Goal: Information Seeking & Learning: Learn about a topic

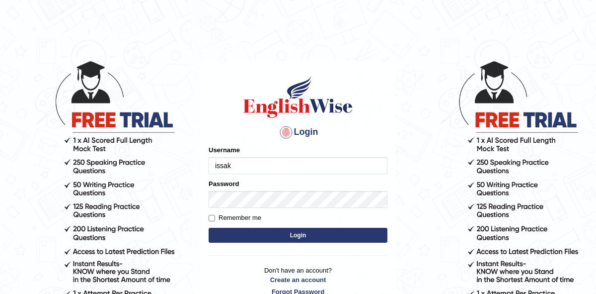
type input "issak"
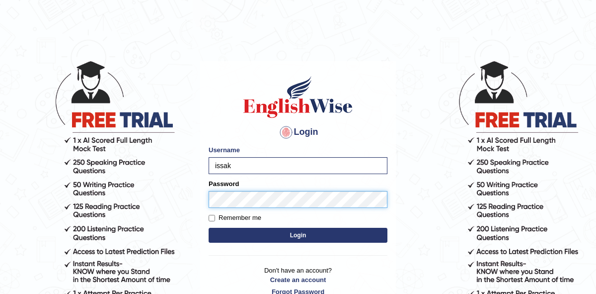
click at [209, 228] on button "Login" at bounding box center [298, 235] width 179 height 15
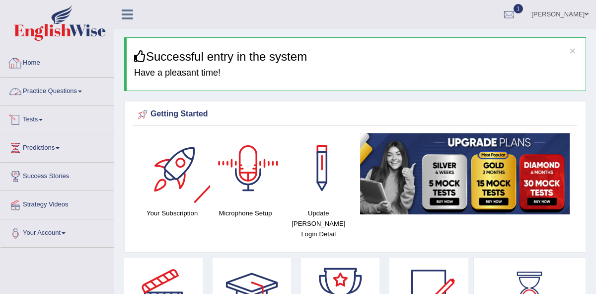
click at [44, 93] on link "Practice Questions" at bounding box center [56, 90] width 113 height 25
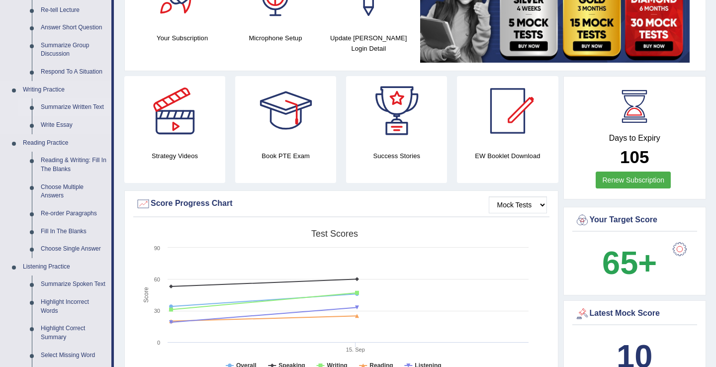
scroll to position [189, 0]
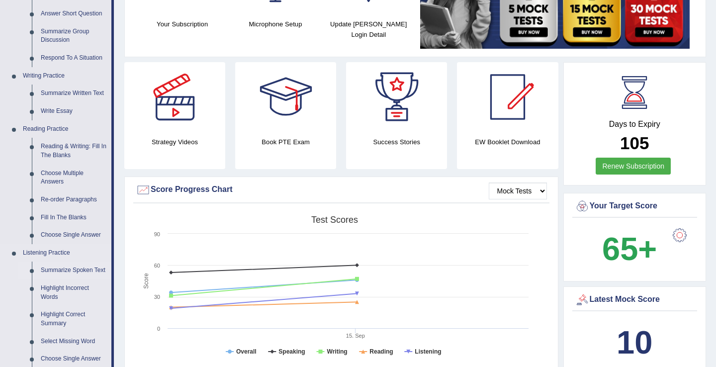
click at [80, 270] on link "Summarize Spoken Text" at bounding box center [73, 270] width 75 height 18
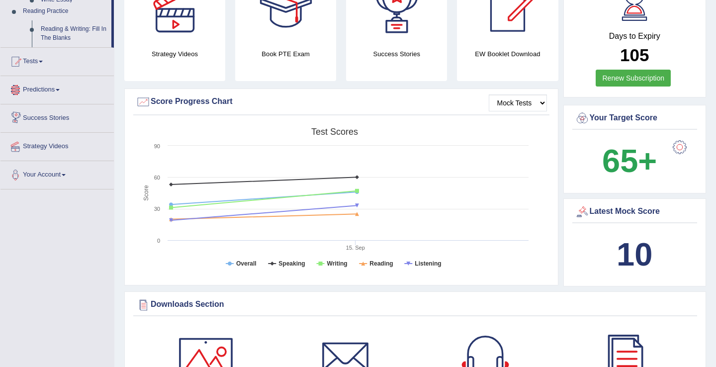
scroll to position [434, 0]
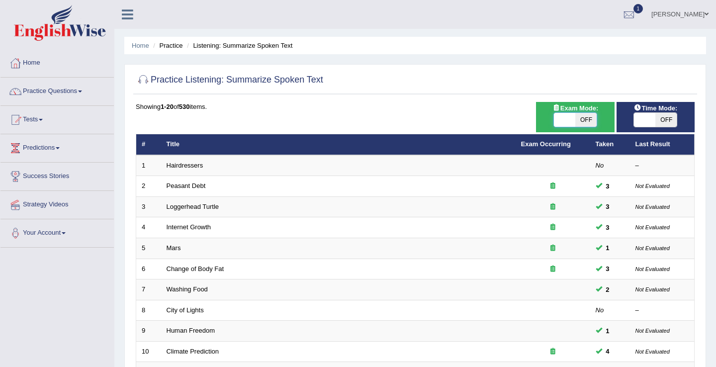
click span
checkbox input "true"
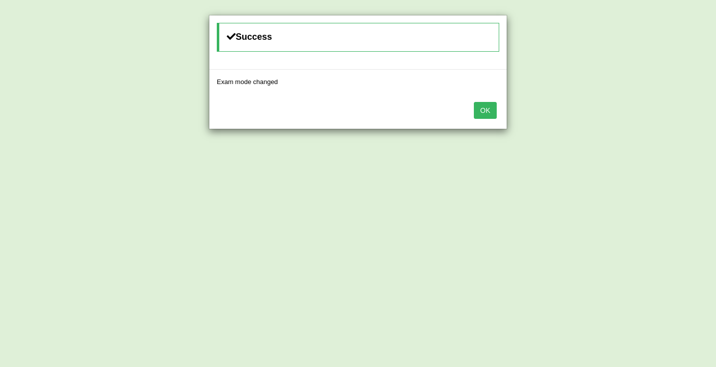
click button "OK"
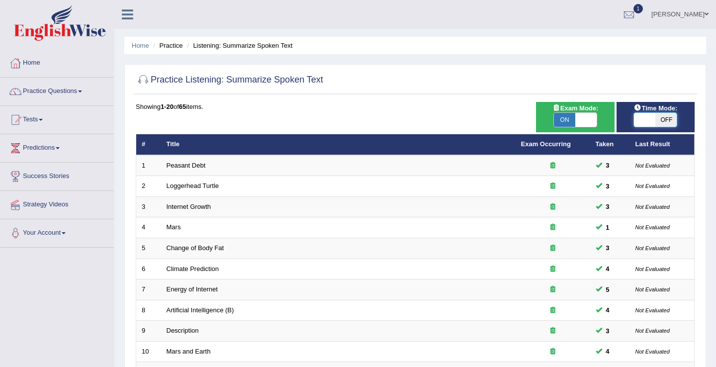
click at [648, 122] on span at bounding box center [644, 120] width 21 height 14
checkbox input "true"
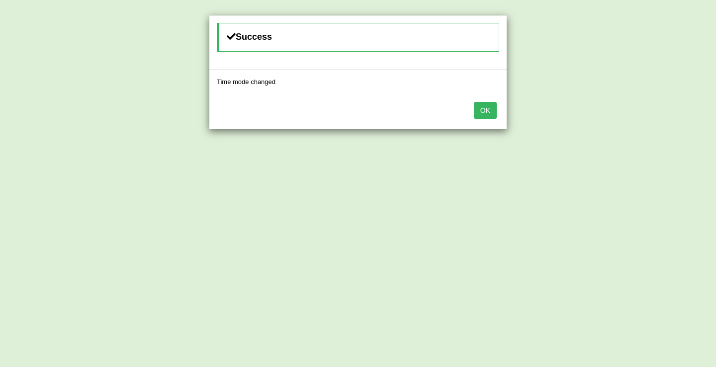
click at [488, 108] on button "OK" at bounding box center [485, 110] width 23 height 17
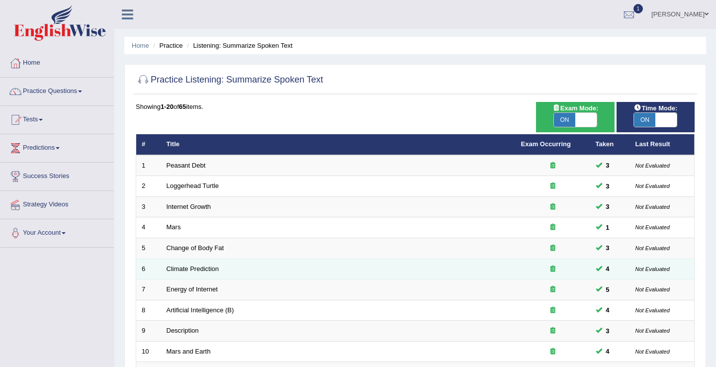
scroll to position [291, 0]
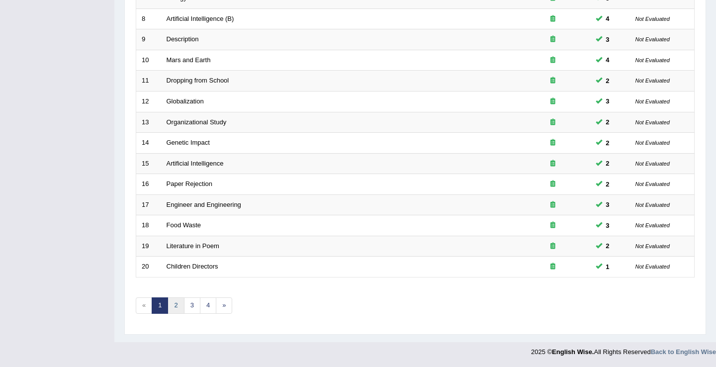
click at [179, 307] on link "2" at bounding box center [175, 305] width 16 height 16
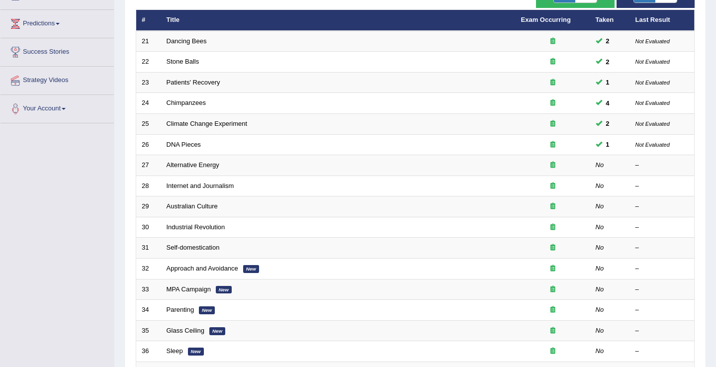
scroll to position [125, 0]
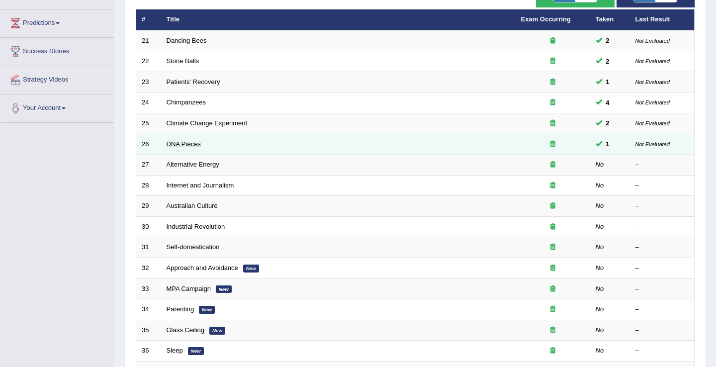
click at [177, 146] on link "DNA Pieces" at bounding box center [184, 143] width 34 height 7
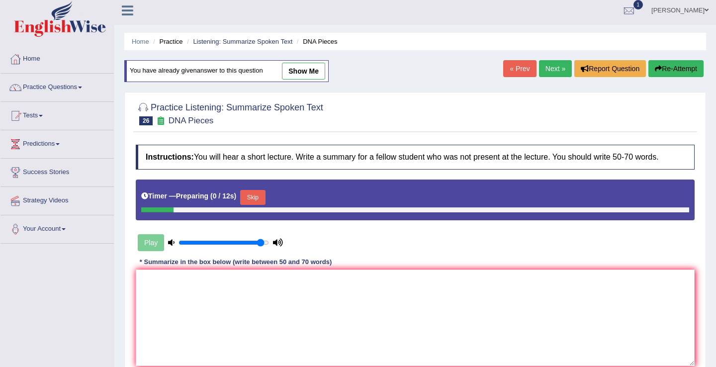
scroll to position [44, 0]
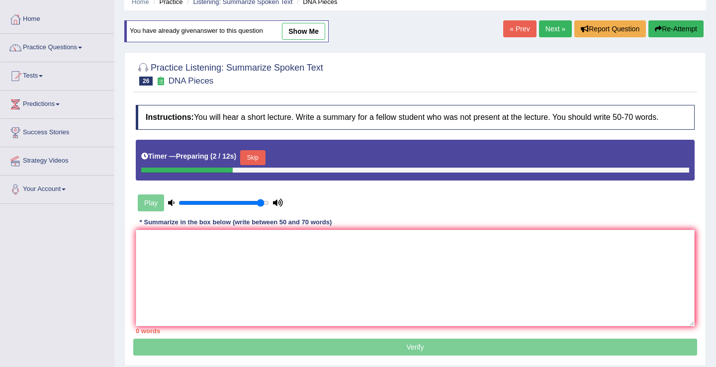
click at [544, 27] on link "Next »" at bounding box center [555, 28] width 33 height 17
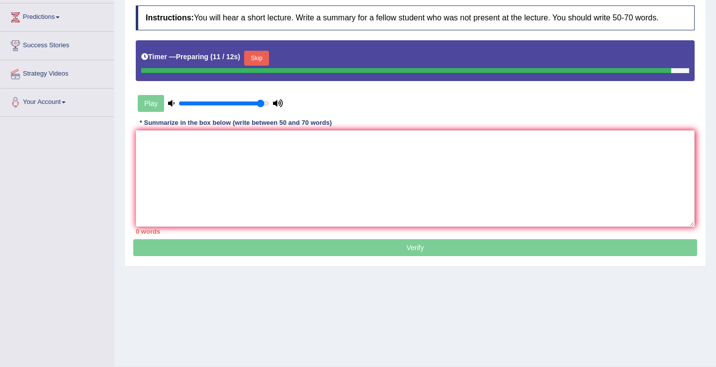
scroll to position [120, 0]
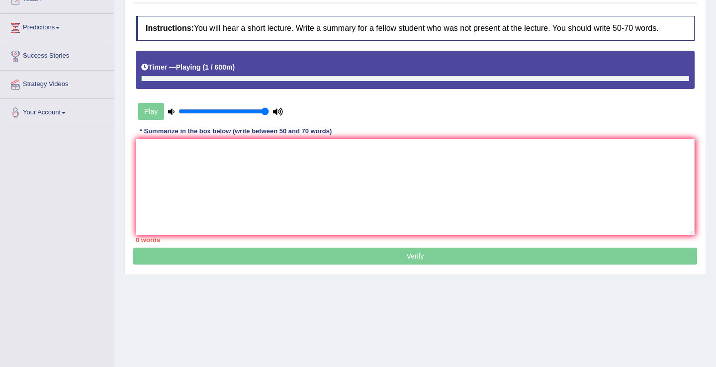
drag, startPoint x: 261, startPoint y: 113, endPoint x: 278, endPoint y: 115, distance: 17.0
type input "1"
click at [269, 115] on input "range" at bounding box center [223, 111] width 90 height 8
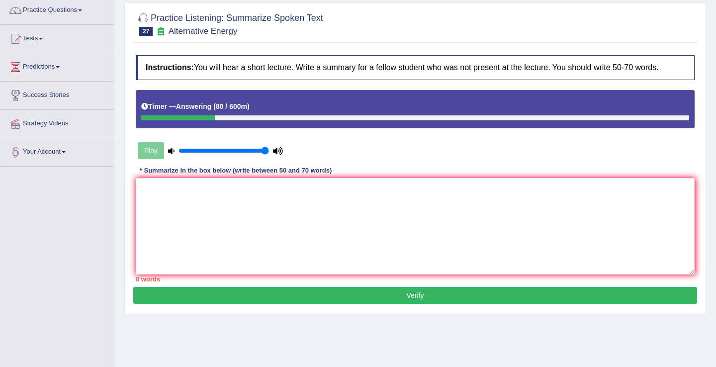
scroll to position [84, 0]
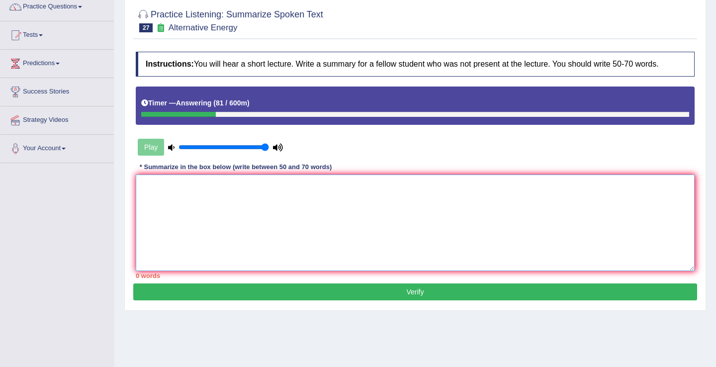
click at [206, 205] on textarea at bounding box center [415, 222] width 559 height 96
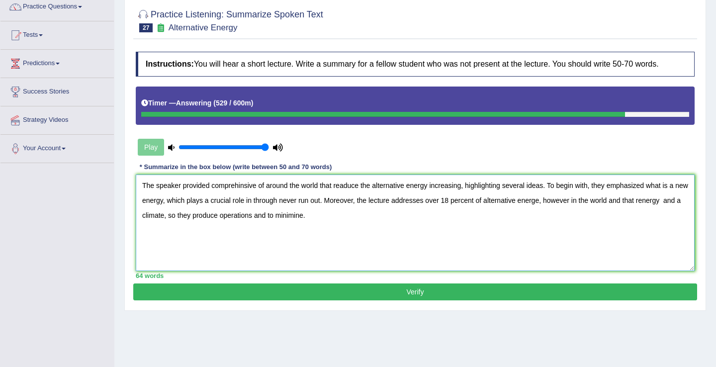
type textarea "The speaker provided comprehinsive of around the world that readuce the alterna…"
click at [347, 294] on button "Verify" at bounding box center [415, 291] width 564 height 17
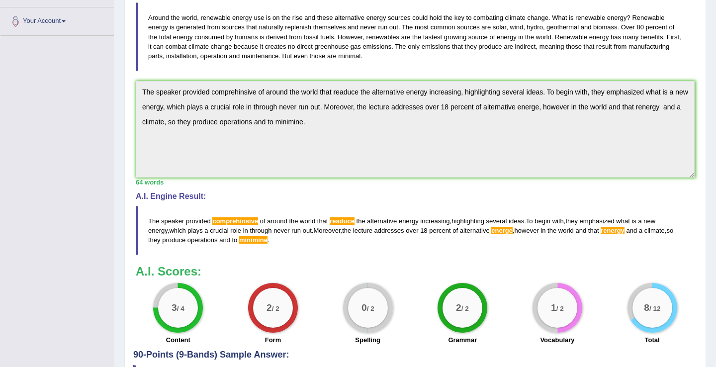
scroll to position [0, 0]
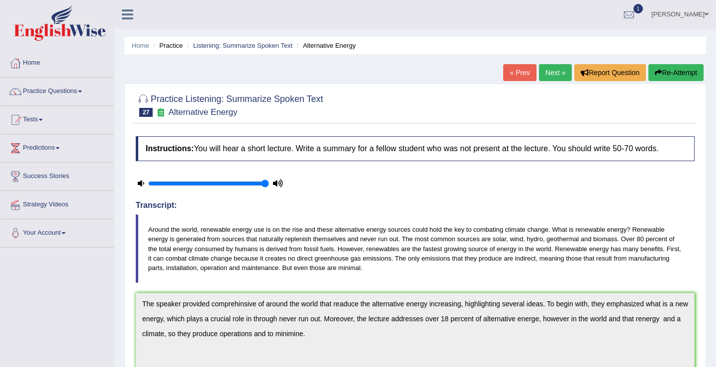
click at [660, 69] on button "Re-Attempt" at bounding box center [675, 72] width 55 height 17
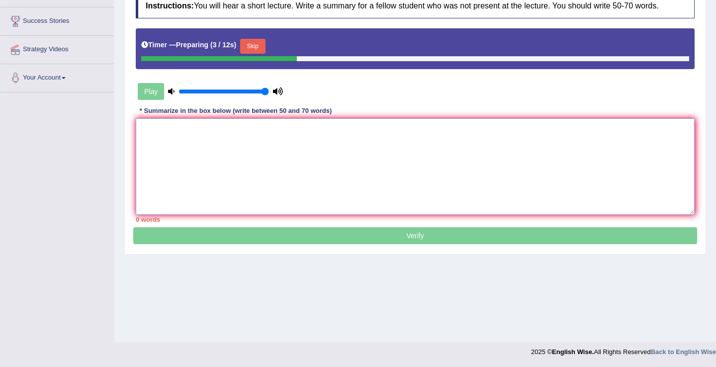
paste textarea "The speaker provided comprehinsive of around the world that readuce the alterna…"
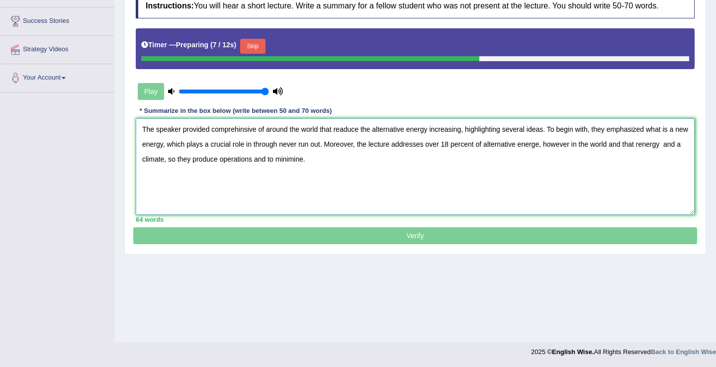
click at [257, 129] on textarea "The speaker provided comprehinsive of around the world that readuce the alterna…" at bounding box center [415, 166] width 559 height 96
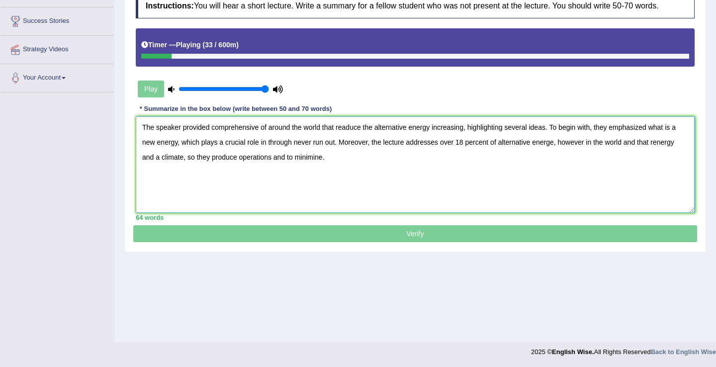
click at [186, 160] on textarea "The speaker provided comprehensive of around the world that readuce the alterna…" at bounding box center [415, 164] width 559 height 96
click at [349, 158] on textarea "The speaker provided comprehensive of around the world that readuce the alterna…" at bounding box center [415, 164] width 559 height 96
click at [657, 142] on textarea "The speaker provided comprehensive of around the world that readuce the alterna…" at bounding box center [415, 164] width 559 height 96
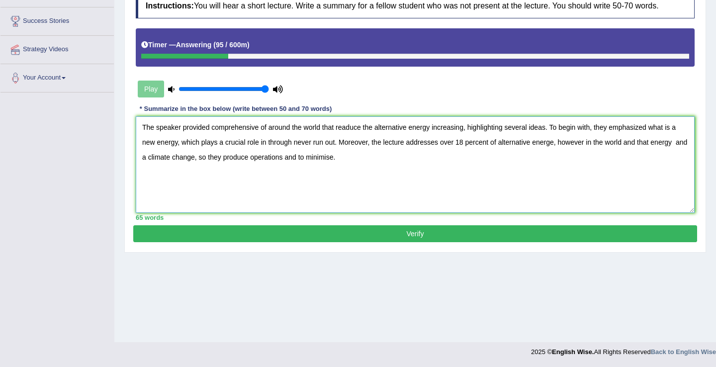
click at [347, 127] on textarea "The speaker provided comprehensive of around the world that readuce the alterna…" at bounding box center [415, 164] width 559 height 96
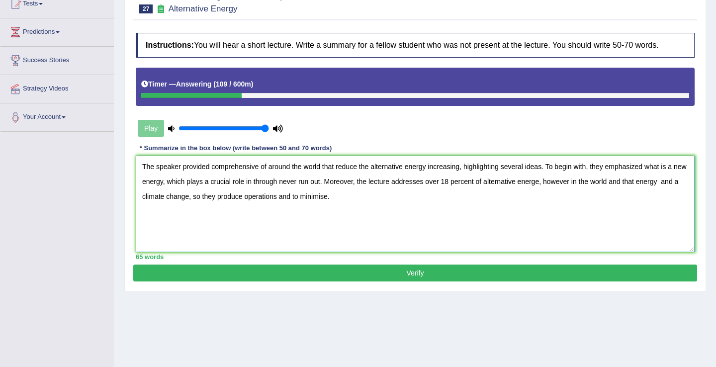
scroll to position [113, 0]
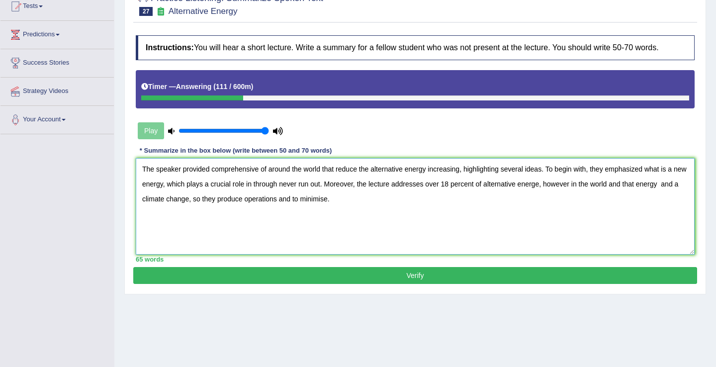
click at [555, 188] on textarea "The speaker provided comprehensive of around the world that reduce the alternat…" at bounding box center [415, 206] width 559 height 96
type textarea "The speaker provided comprehensive of around the world that reduce the alternat…"
click at [374, 277] on button "Verify" at bounding box center [415, 275] width 564 height 17
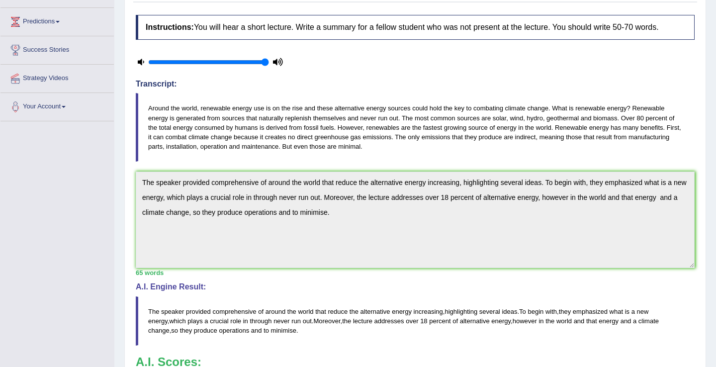
scroll to position [0, 0]
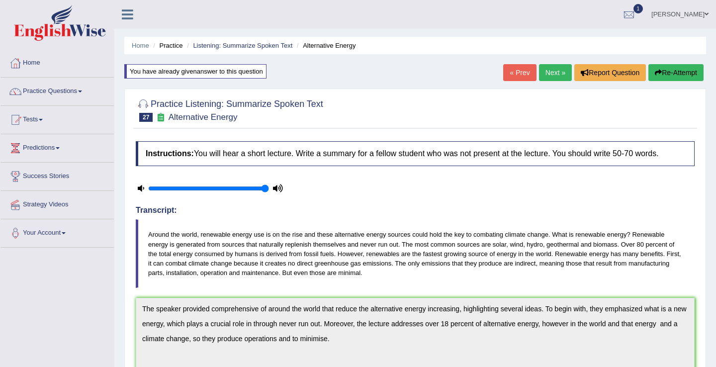
click at [547, 73] on link "Next »" at bounding box center [555, 72] width 33 height 17
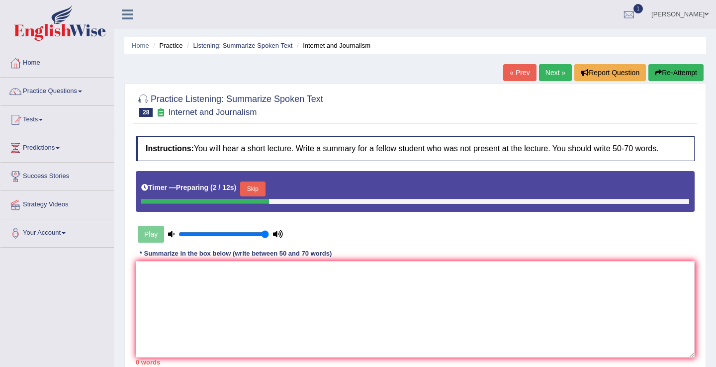
click at [257, 189] on button "Skip" at bounding box center [252, 188] width 25 height 15
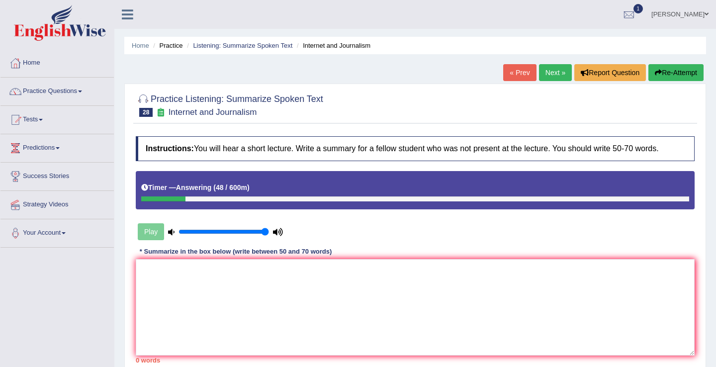
click at [507, 71] on link "« Prev" at bounding box center [519, 72] width 33 height 17
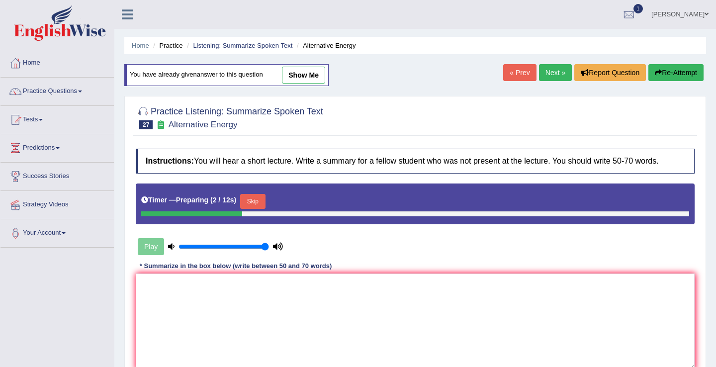
click at [550, 76] on link "Next »" at bounding box center [555, 72] width 33 height 17
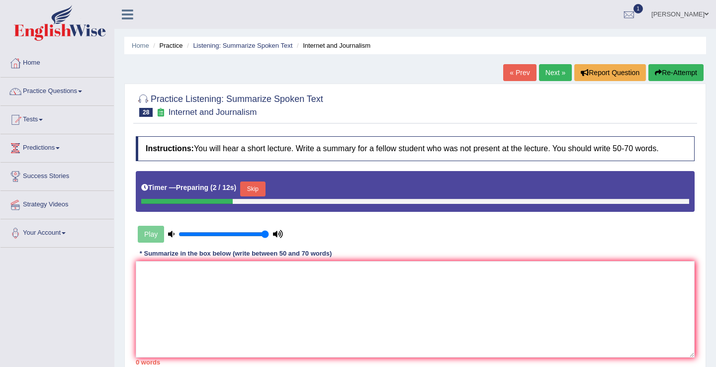
click at [253, 184] on button "Skip" at bounding box center [252, 188] width 25 height 15
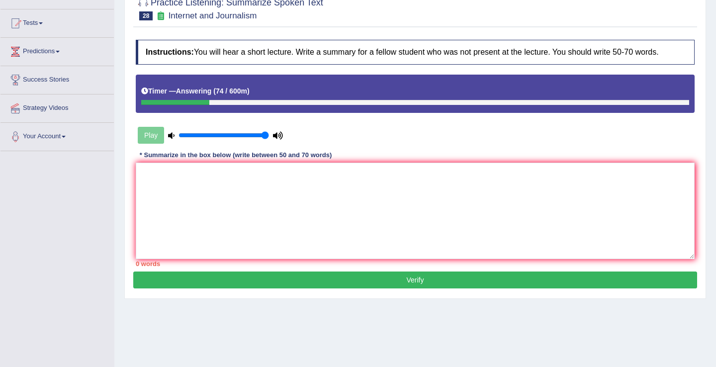
scroll to position [100, 0]
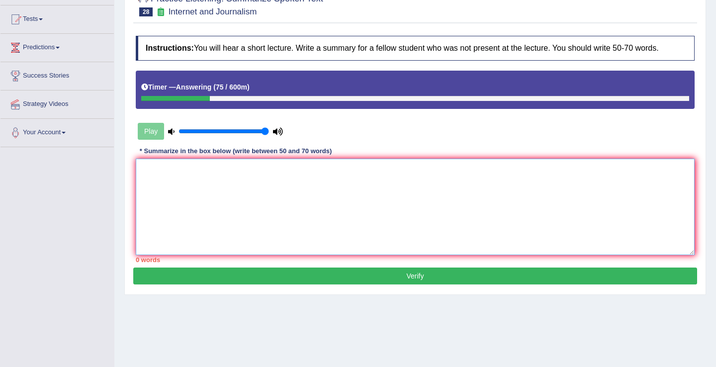
click at [239, 201] on textarea at bounding box center [415, 207] width 559 height 96
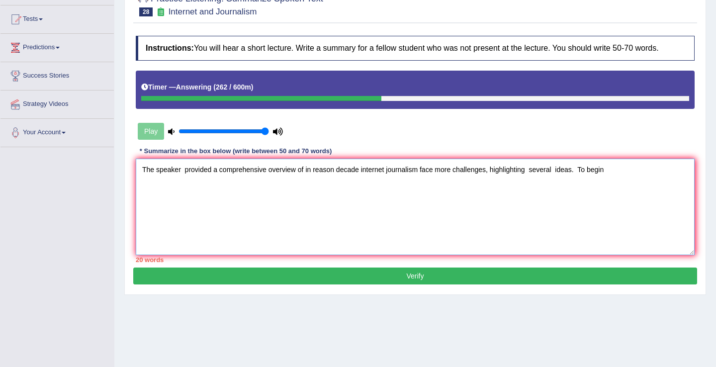
click at [532, 172] on textarea "The speaker provided a comprehensive overview of in reason decade internet jour…" at bounding box center [415, 207] width 559 height 96
click at [555, 167] on textarea "The speaker provided a comprehensive overview of in reason decade internet jour…" at bounding box center [415, 207] width 559 height 96
click at [578, 169] on textarea "The speaker provided a comprehensive overview of in reason decade internet jour…" at bounding box center [415, 207] width 559 height 96
click at [612, 167] on textarea "The speaker provided a comprehensive overview of in reason decade internet jour…" at bounding box center [415, 207] width 559 height 96
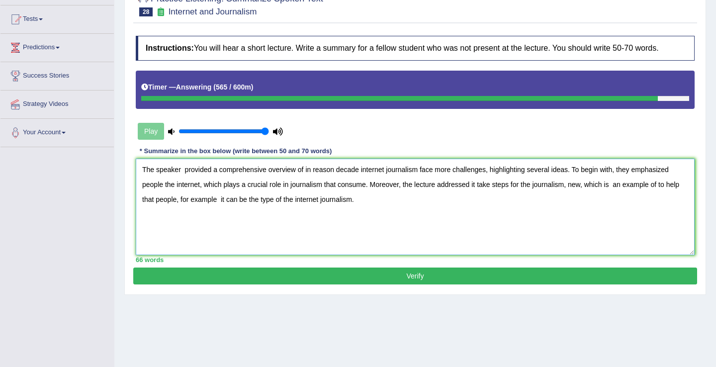
click at [643, 171] on textarea "The speaker provided a comprehensive overview of in reason decade internet jour…" at bounding box center [415, 207] width 559 height 96
click at [184, 170] on textarea "The speaker provided a comprehensive overview of in reason decade internet jour…" at bounding box center [415, 207] width 559 height 96
type textarea "The speaker provided a comprehensive overview of in reason decade internet jour…"
click at [357, 273] on button "Verify" at bounding box center [415, 275] width 564 height 17
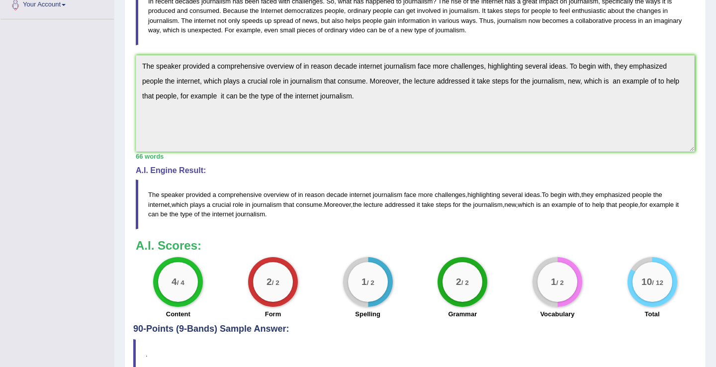
scroll to position [0, 0]
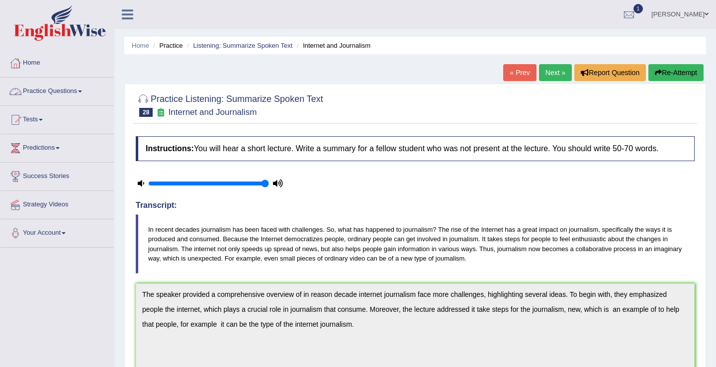
click at [39, 90] on link "Practice Questions" at bounding box center [56, 90] width 113 height 25
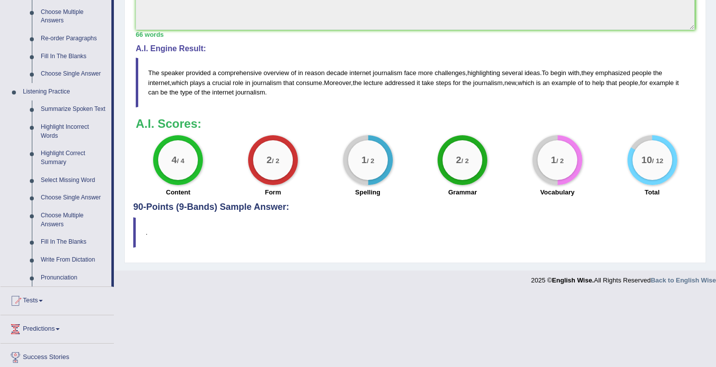
scroll to position [353, 0]
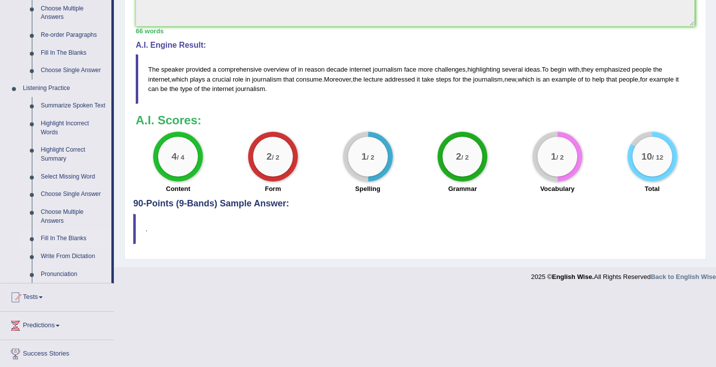
click at [45, 247] on link "Fill In The Blanks" at bounding box center [73, 239] width 75 height 18
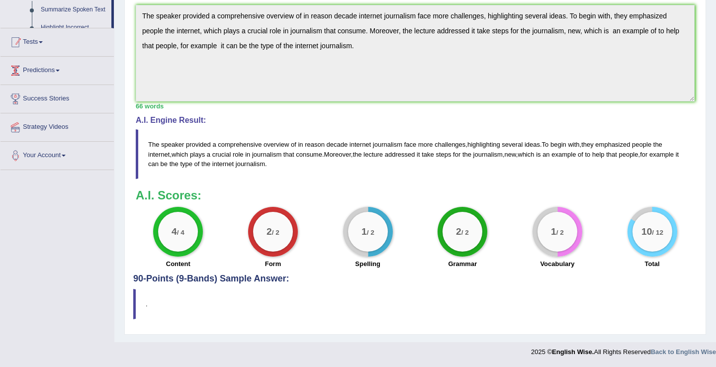
scroll to position [200, 0]
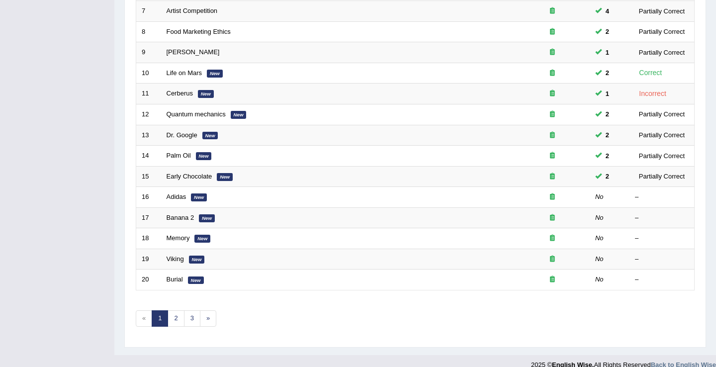
scroll to position [291, 0]
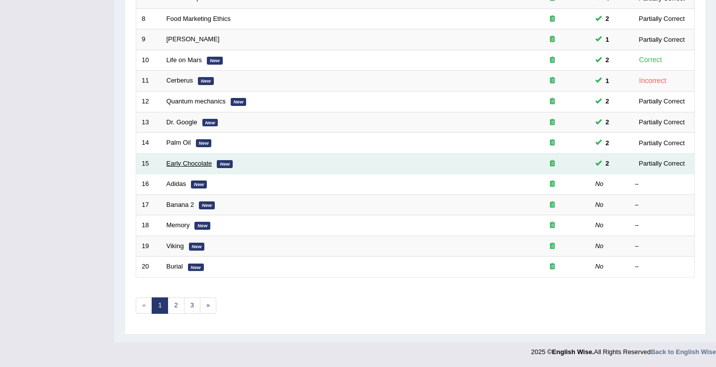
click at [182, 164] on link "Early Chocolate" at bounding box center [190, 163] width 46 height 7
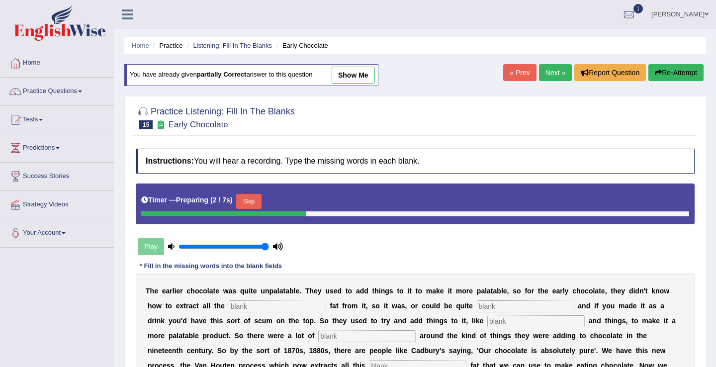
click at [551, 74] on link "Next »" at bounding box center [555, 72] width 33 height 17
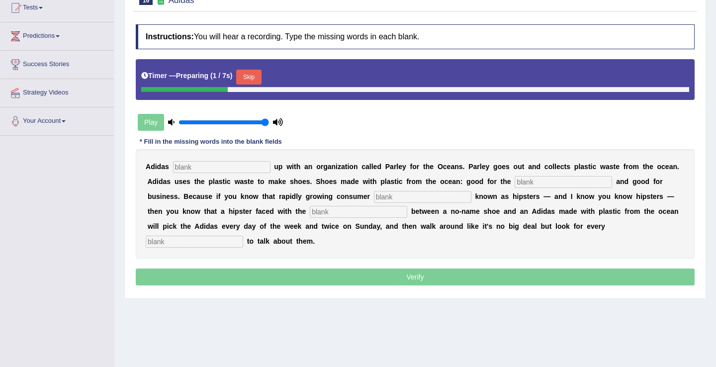
scroll to position [114, 0]
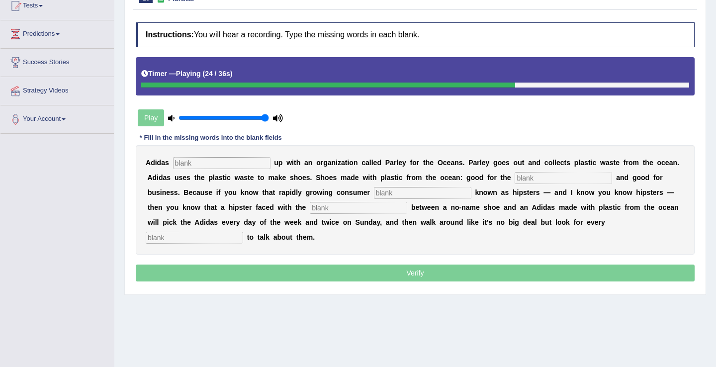
click at [310, 211] on input "text" at bounding box center [358, 208] width 97 height 12
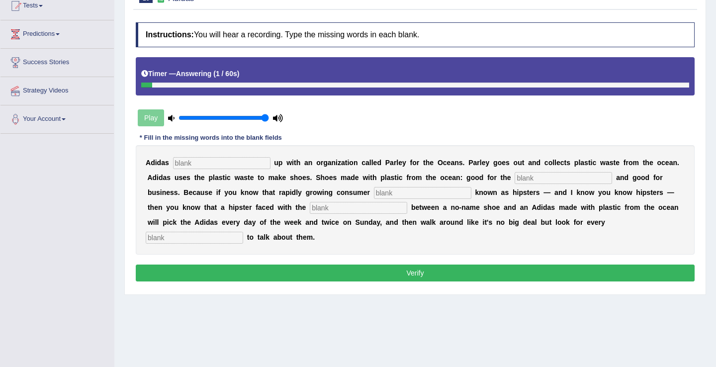
scroll to position [0, 0]
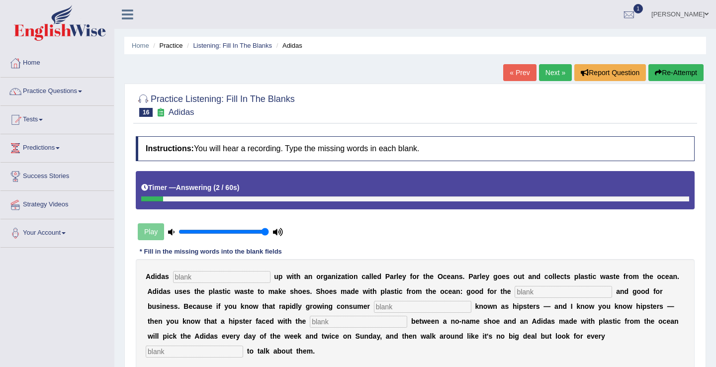
click at [518, 71] on link "« Prev" at bounding box center [519, 72] width 33 height 17
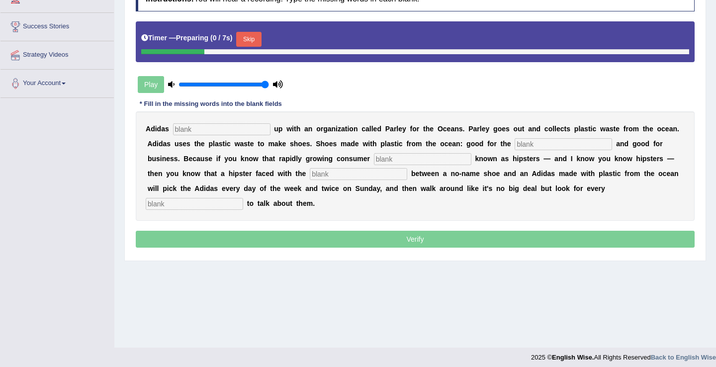
scroll to position [155, 0]
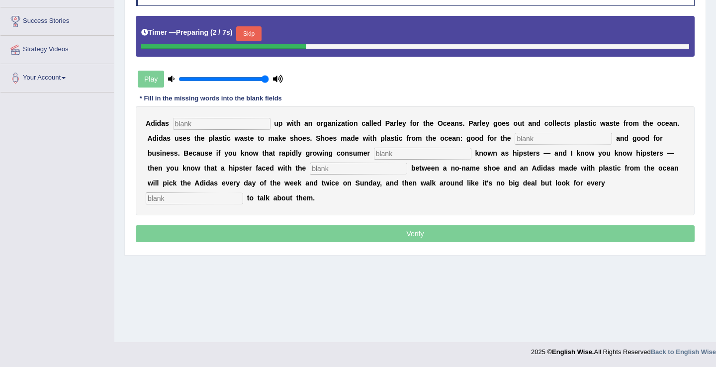
click at [251, 35] on button "Skip" at bounding box center [248, 33] width 25 height 15
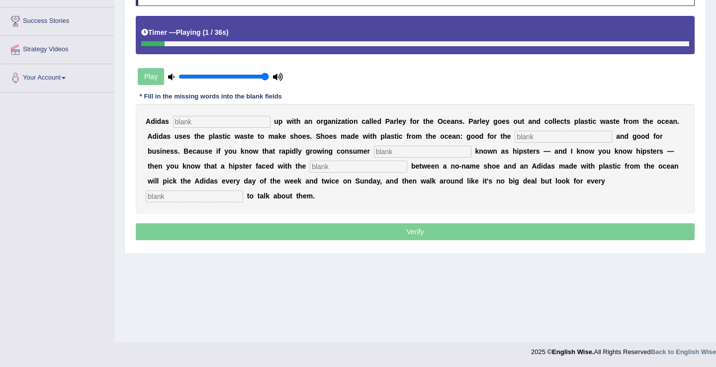
click at [202, 124] on input "text" at bounding box center [221, 122] width 97 height 12
type input "term"
click at [533, 139] on input "text" at bounding box center [562, 137] width 97 height 12
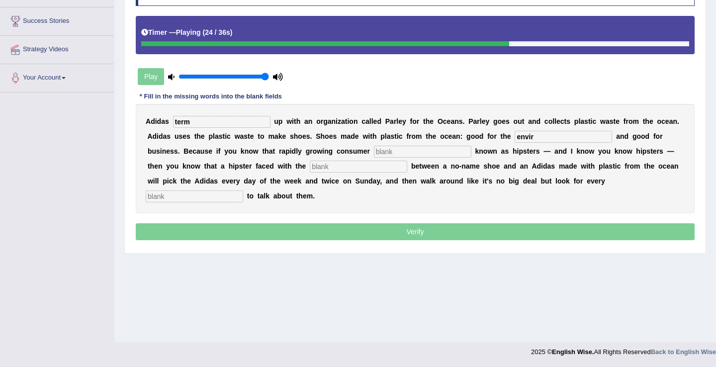
type input "envir"
click at [318, 169] on input "text" at bounding box center [358, 167] width 97 height 12
type input "ch"
click at [243, 190] on input "text" at bounding box center [194, 196] width 97 height 12
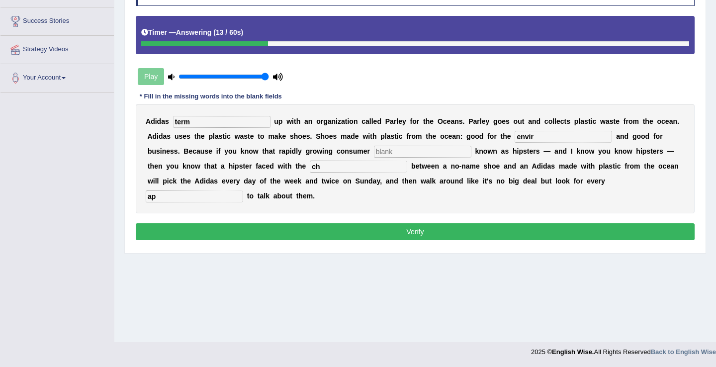
type input "a"
type input "appotunite"
click at [330, 167] on input "ch" at bounding box center [358, 167] width 97 height 12
type input "choose"
click at [229, 119] on input "term" at bounding box center [221, 122] width 97 height 12
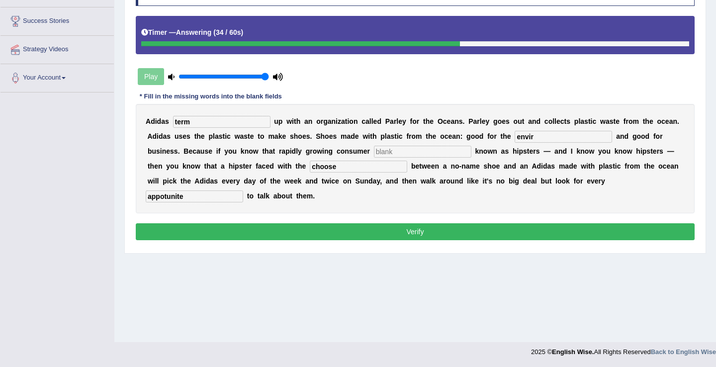
click at [548, 135] on input "envir" at bounding box center [562, 137] width 97 height 12
type input "e"
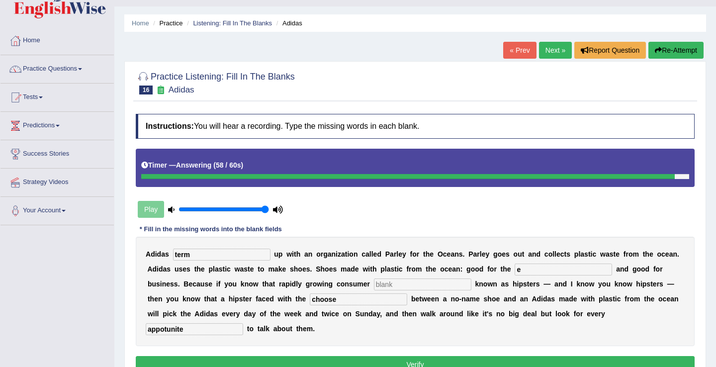
scroll to position [0, 0]
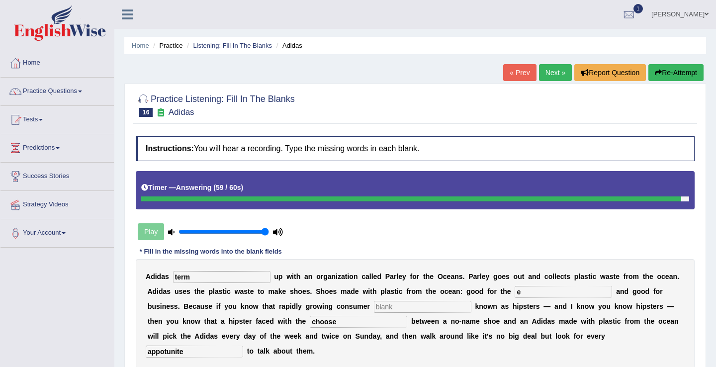
type input "e"
click at [523, 74] on link "« Prev" at bounding box center [519, 72] width 33 height 17
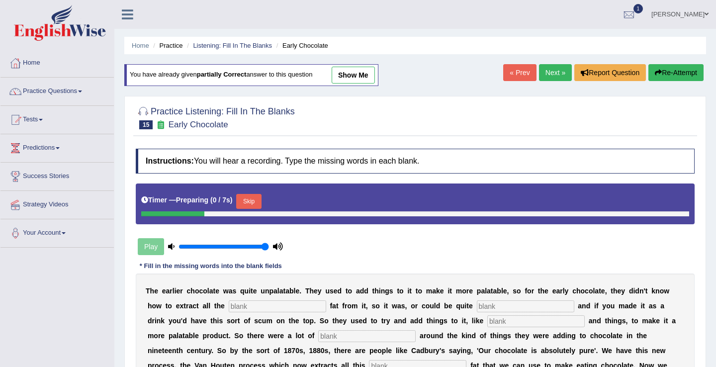
click at [541, 74] on link "Next »" at bounding box center [555, 72] width 33 height 17
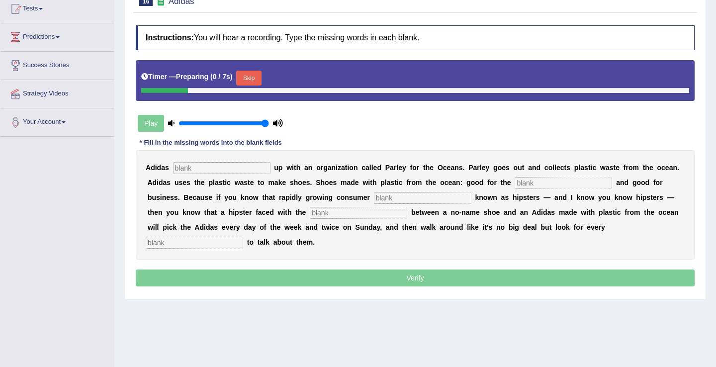
scroll to position [130, 0]
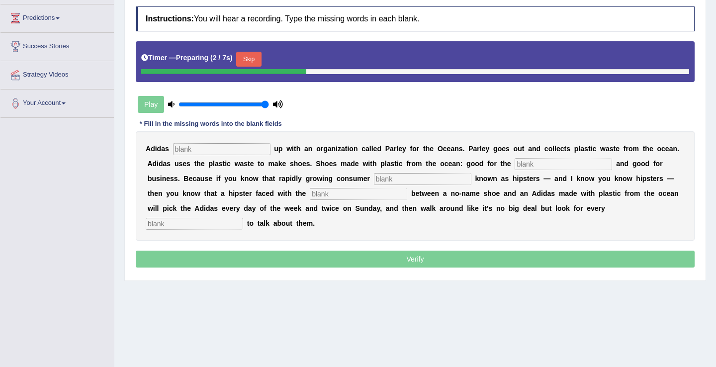
click at [255, 56] on button "Skip" at bounding box center [248, 59] width 25 height 15
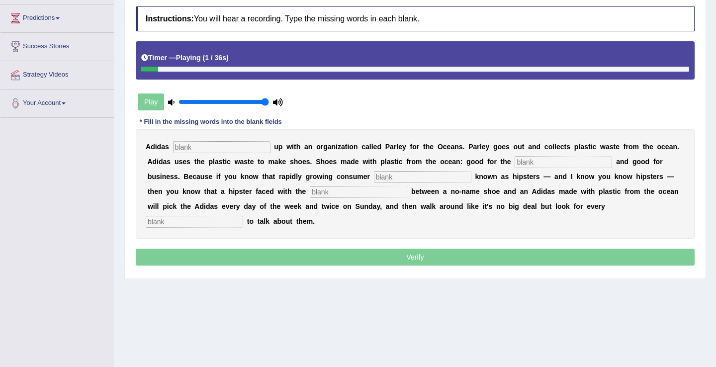
click at [522, 159] on input "text" at bounding box center [562, 162] width 97 height 12
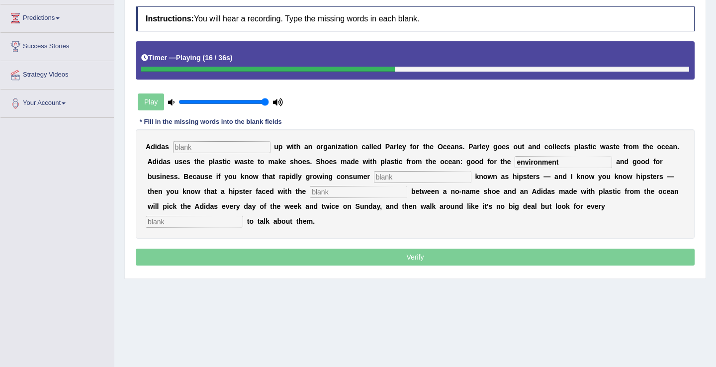
type input "environment"
click at [383, 176] on input "text" at bounding box center [422, 177] width 97 height 12
click at [412, 177] on input "text" at bounding box center [422, 177] width 97 height 12
type input "hips"
click at [310, 193] on input "text" at bounding box center [358, 192] width 97 height 12
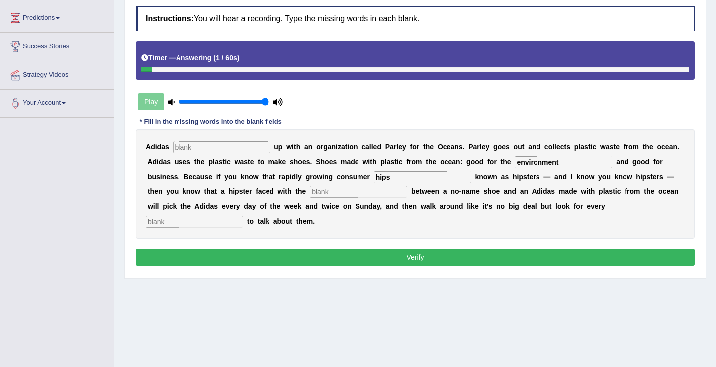
click at [210, 150] on input "text" at bounding box center [221, 147] width 97 height 12
type input "term"
click at [317, 195] on input "text" at bounding box center [358, 192] width 97 height 12
type input "choose"
click at [243, 216] on input "text" at bounding box center [194, 222] width 97 height 12
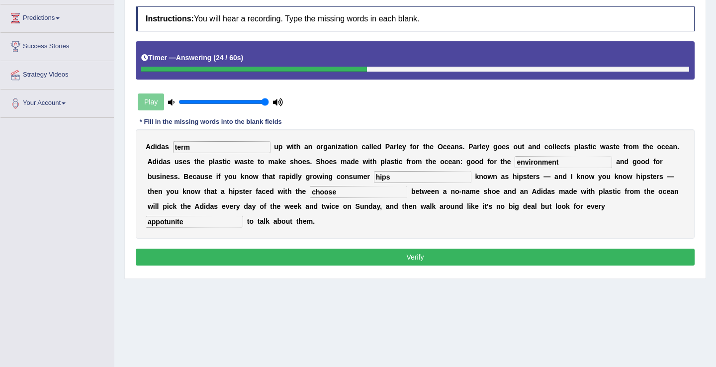
type input "appotunite"
click at [292, 251] on button "Verify" at bounding box center [415, 257] width 559 height 17
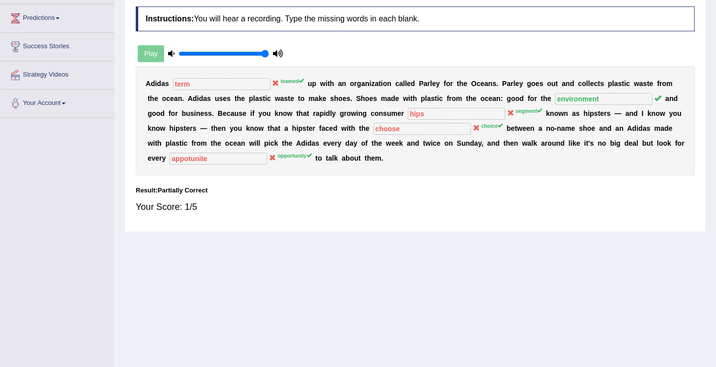
scroll to position [0, 0]
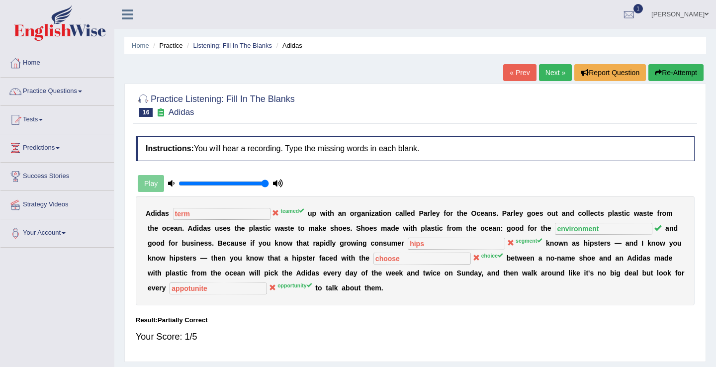
click at [137, 169] on div "Instructions: You will hear a recording. Type the missing words in each blank. …" at bounding box center [415, 243] width 564 height 225
